Goal: Information Seeking & Learning: Learn about a topic

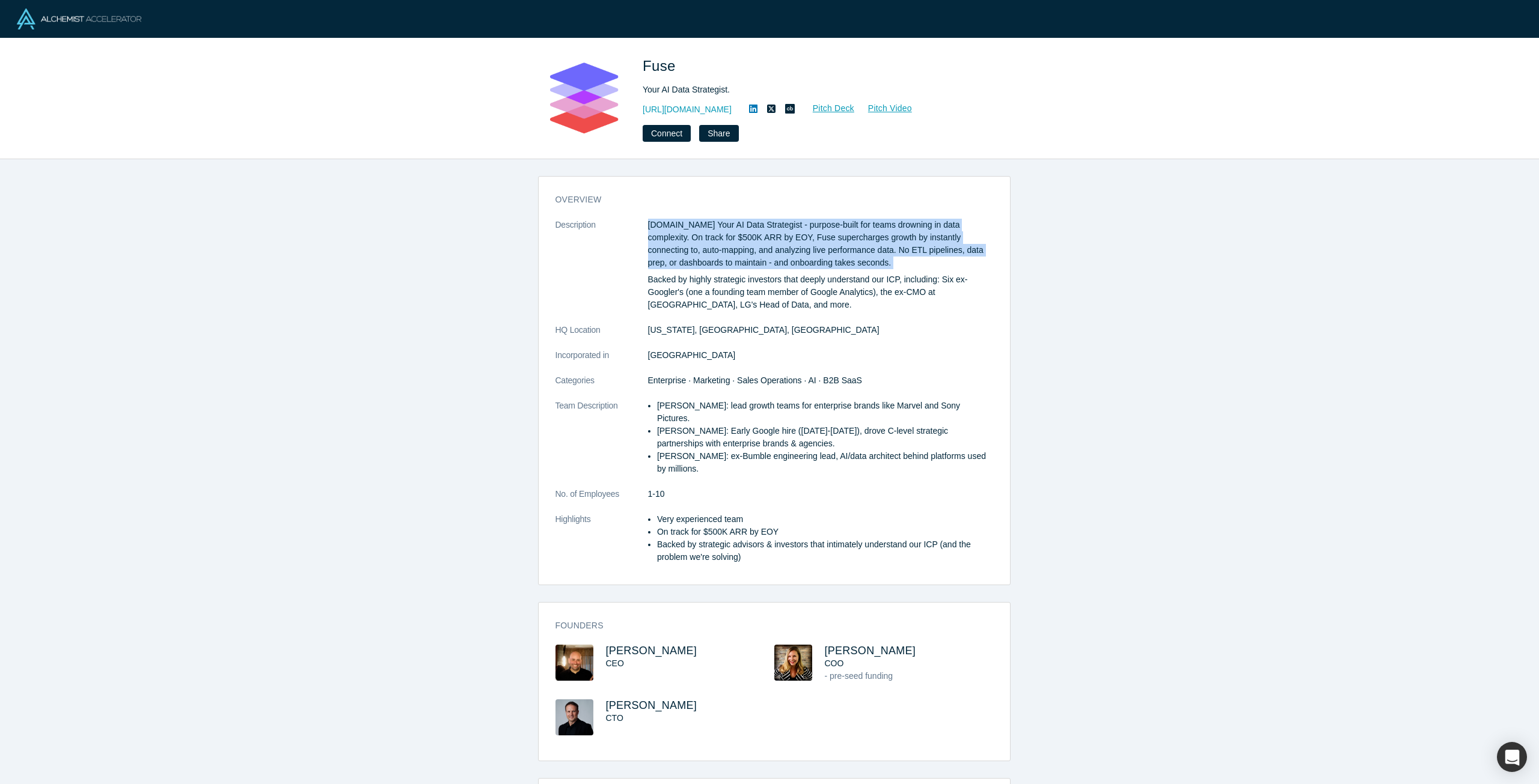
click at [686, 234] on p "[DOMAIN_NAME] Your AI Data Strategist - purpose-built for teams drowning in dat…" at bounding box center [820, 244] width 345 height 51
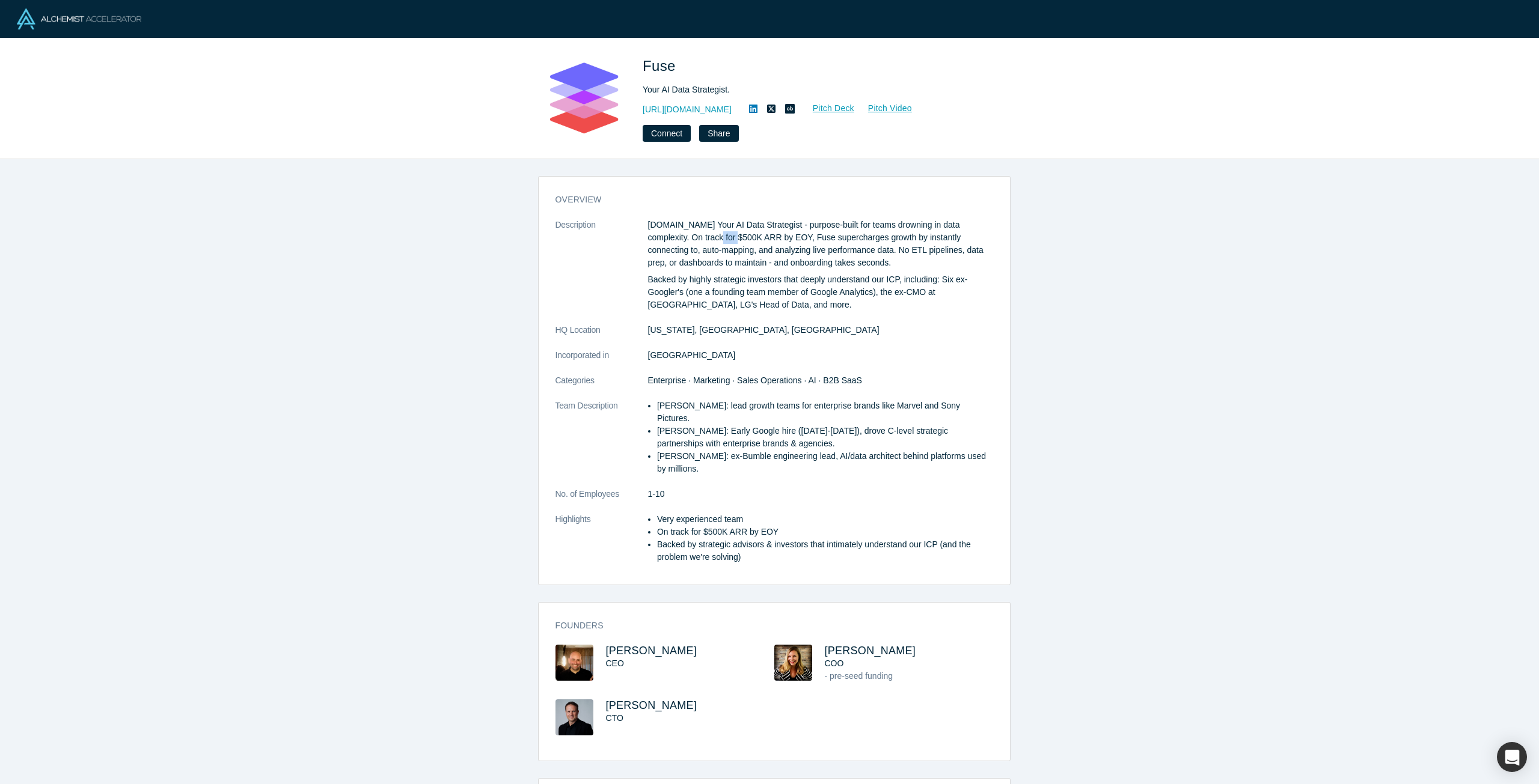
click at [686, 234] on p "[DOMAIN_NAME] Your AI Data Strategist - purpose-built for teams drowning in dat…" at bounding box center [820, 244] width 345 height 51
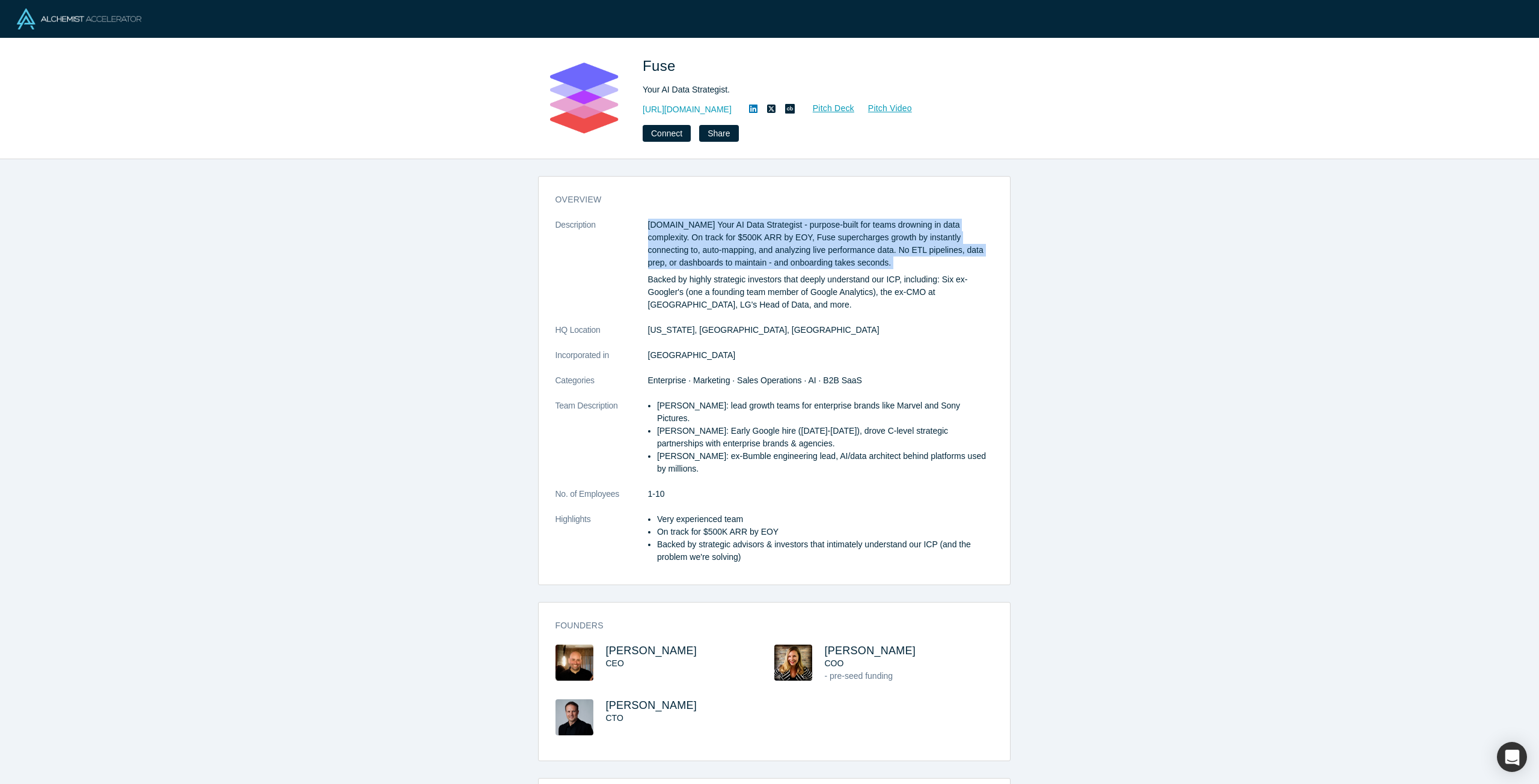
click at [686, 234] on p "[DOMAIN_NAME] Your AI Data Strategist - purpose-built for teams drowning in dat…" at bounding box center [820, 244] width 345 height 51
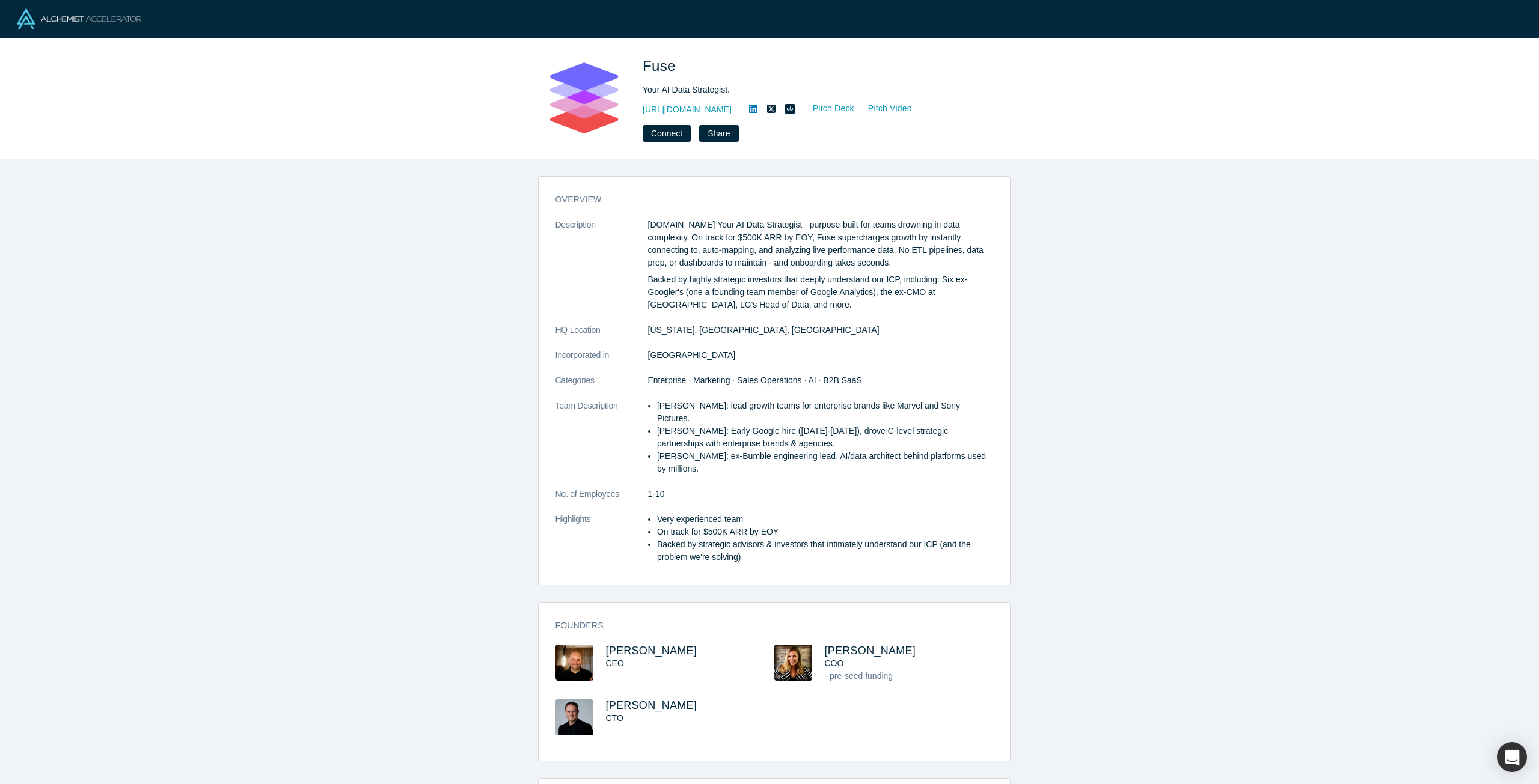
click at [655, 291] on p "Backed by highly strategic investors that deeply understand our ICP, including:…" at bounding box center [820, 293] width 345 height 38
click at [874, 404] on li "[PERSON_NAME]: lead growth teams for enterprise brands like Marvel and Sony Pic…" at bounding box center [825, 412] width 336 height 25
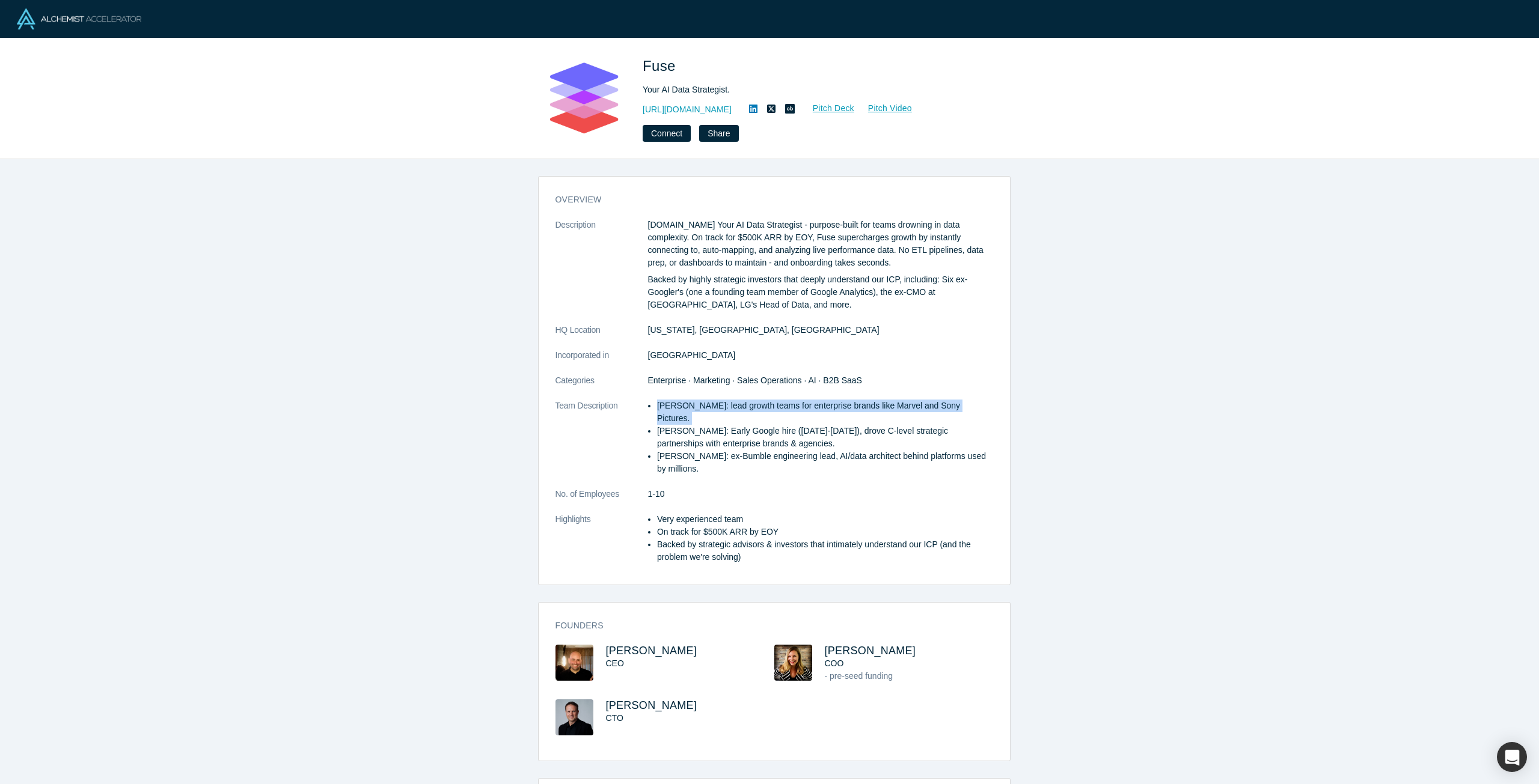
click at [874, 404] on li "[PERSON_NAME]: lead growth teams for enterprise brands like Marvel and Sony Pic…" at bounding box center [825, 412] width 336 height 25
